Goal: Navigation & Orientation: Find specific page/section

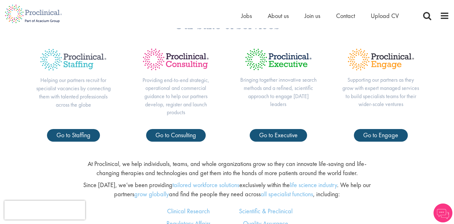
scroll to position [253, 0]
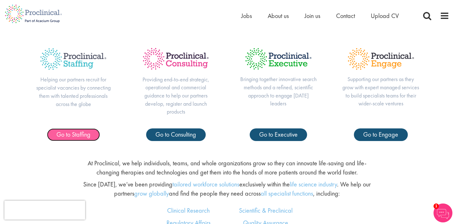
click at [80, 139] on link "Go to Staffing" at bounding box center [73, 134] width 53 height 13
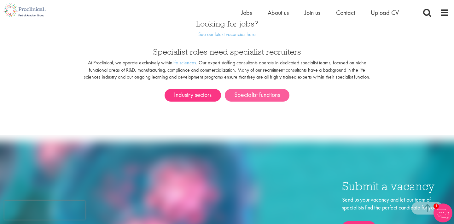
scroll to position [361, 0]
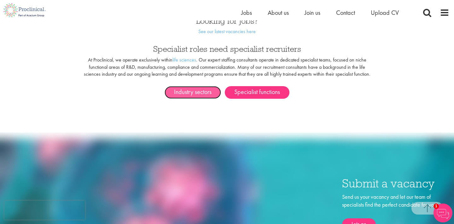
click at [211, 87] on link "Industry sectors" at bounding box center [193, 92] width 56 height 13
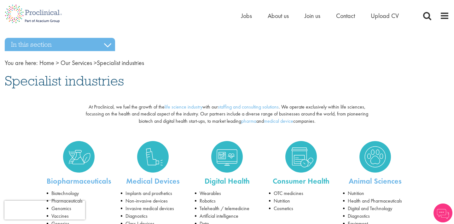
scroll to position [58, 0]
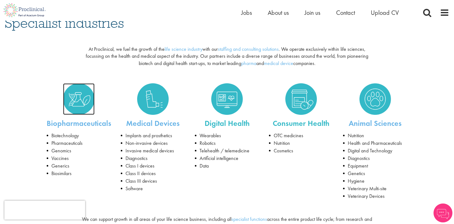
click at [73, 102] on img at bounding box center [79, 99] width 32 height 32
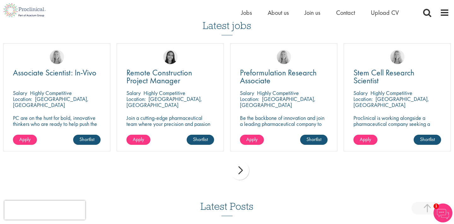
scroll to position [443, 0]
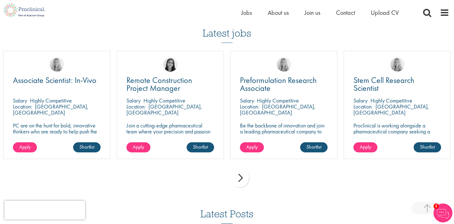
click at [242, 175] on div "next" at bounding box center [239, 177] width 19 height 19
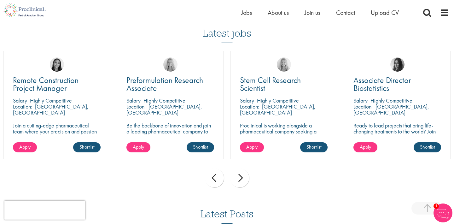
click at [242, 175] on div "next" at bounding box center [239, 177] width 19 height 19
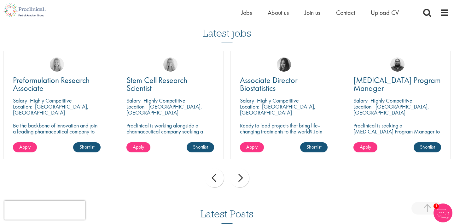
click at [242, 175] on div "next" at bounding box center [239, 177] width 19 height 19
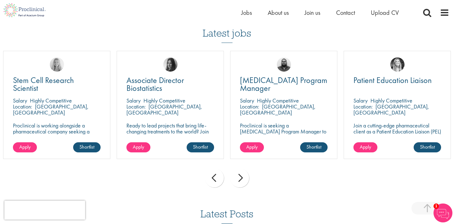
click at [242, 175] on div "next" at bounding box center [239, 177] width 19 height 19
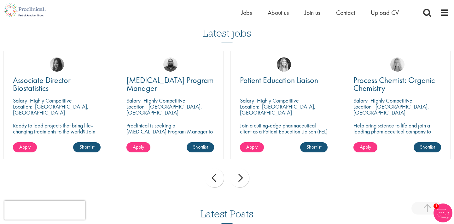
click at [242, 175] on div "next" at bounding box center [239, 177] width 19 height 19
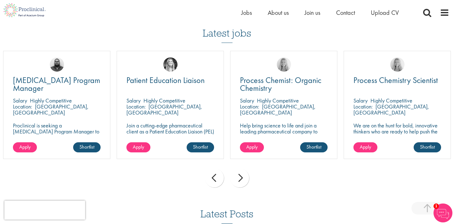
click at [242, 175] on div "next" at bounding box center [239, 177] width 19 height 19
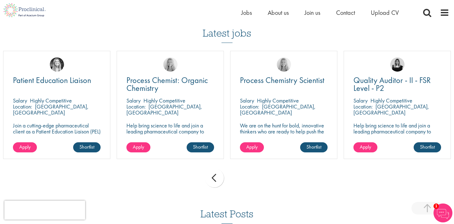
click at [242, 175] on div "prev next" at bounding box center [227, 178] width 454 height 27
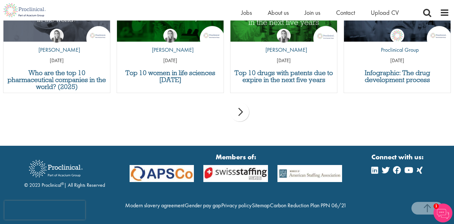
scroll to position [695, 0]
